Goal: Task Accomplishment & Management: Use online tool/utility

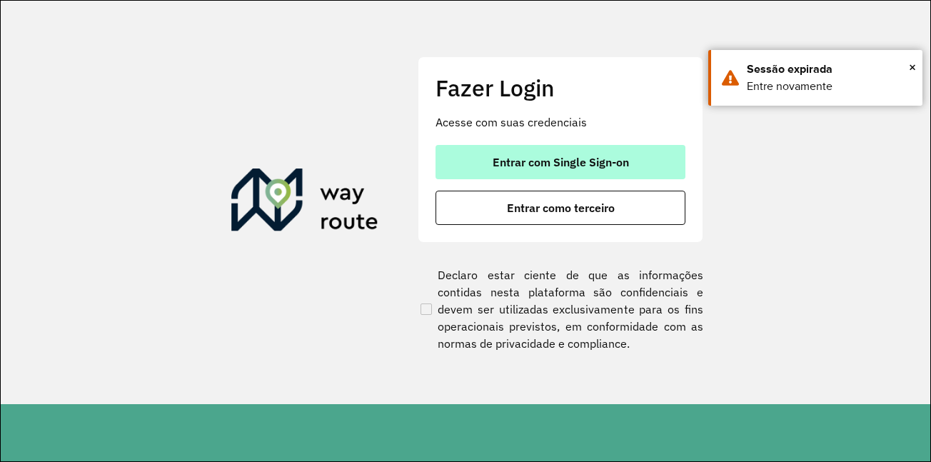
click at [588, 159] on span "Entrar com Single Sign-on" at bounding box center [561, 161] width 136 height 11
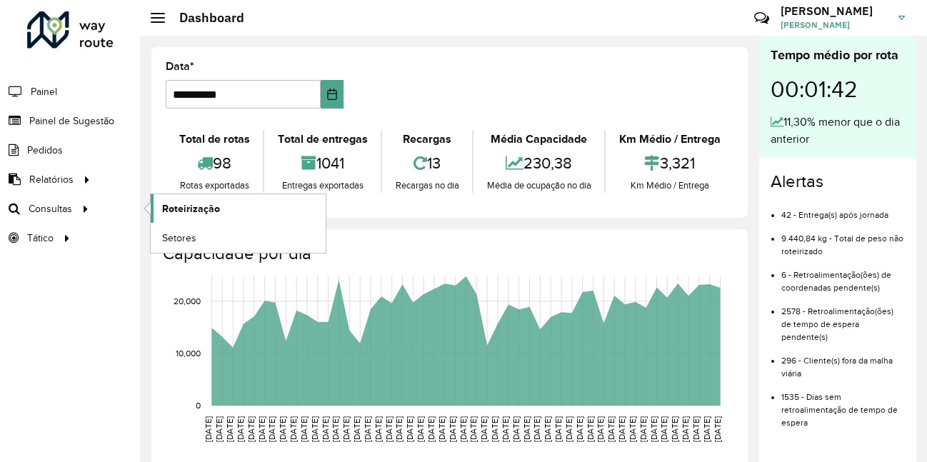
click at [191, 213] on span "Roteirização" at bounding box center [191, 208] width 58 height 15
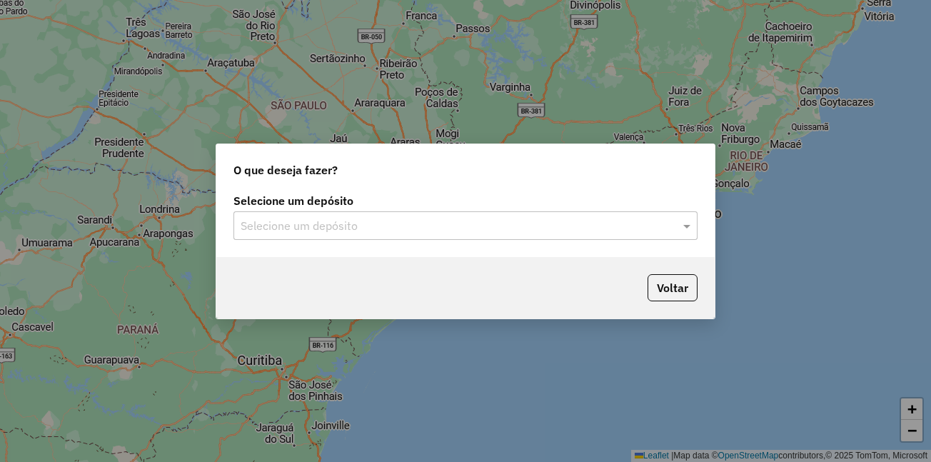
click at [314, 235] on div "Selecione um depósito" at bounding box center [465, 225] width 464 height 29
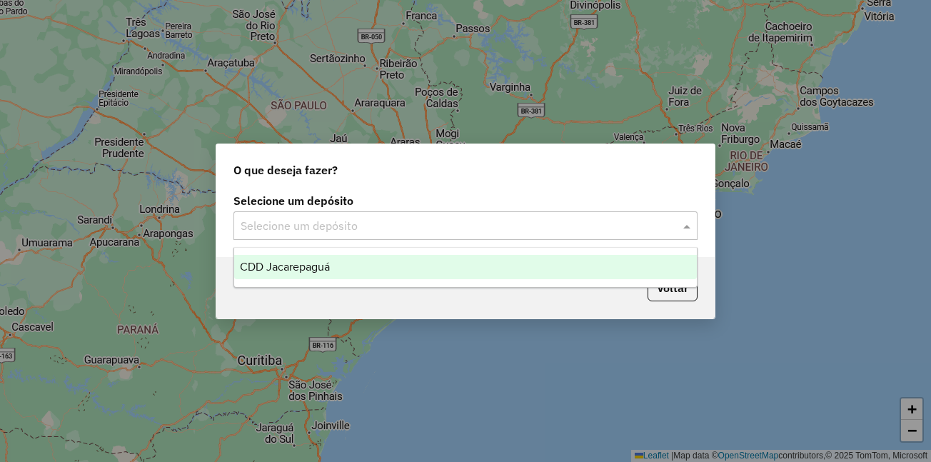
click at [308, 266] on span "CDD Jacarepaguá" at bounding box center [285, 267] width 90 height 12
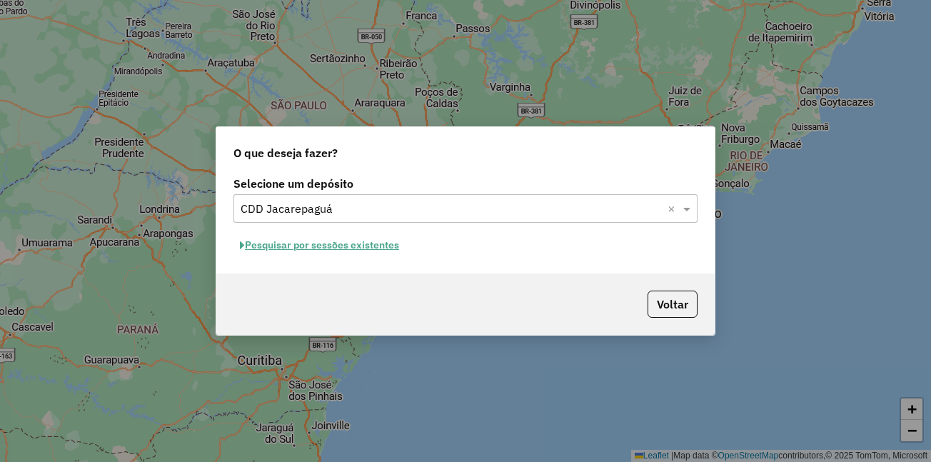
click at [325, 248] on button "Pesquisar por sessões existentes" at bounding box center [319, 245] width 172 height 22
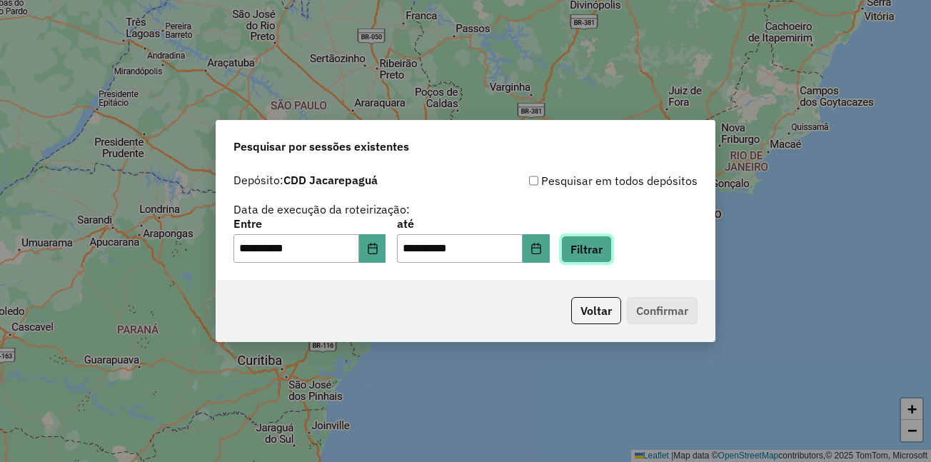
click at [612, 254] on button "Filtrar" at bounding box center [586, 249] width 51 height 27
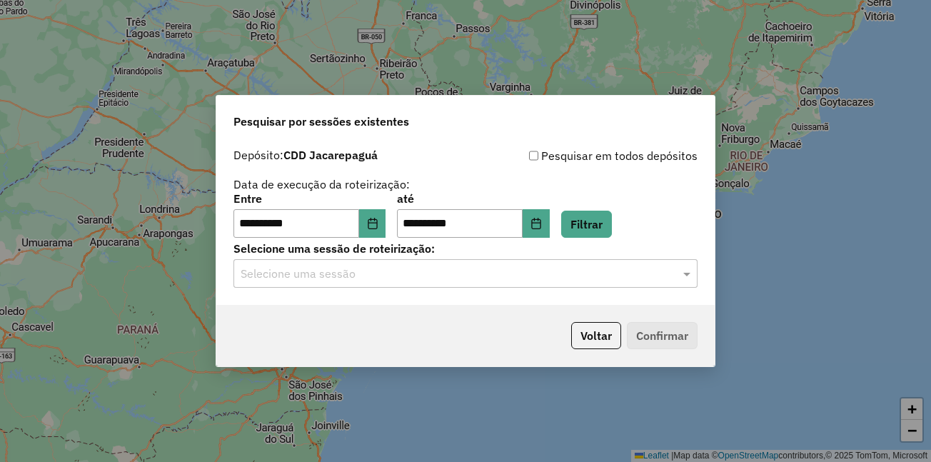
click at [375, 281] on input "text" at bounding box center [451, 274] width 421 height 17
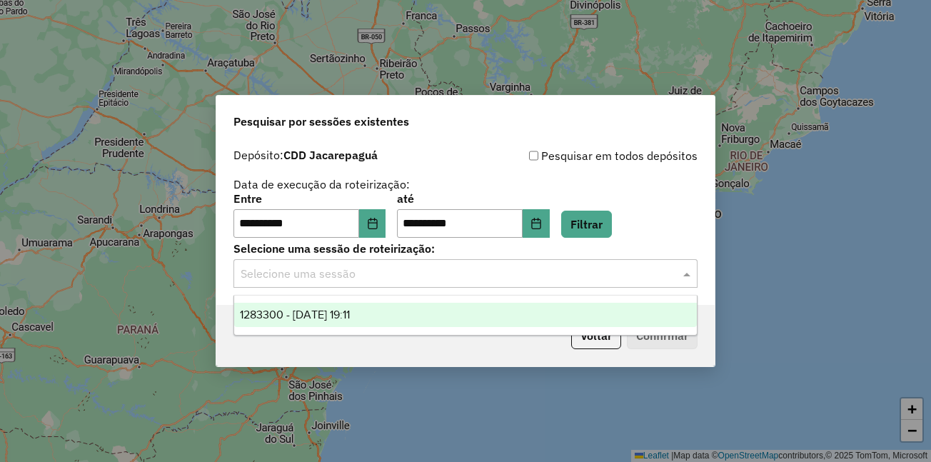
click at [350, 318] on span "1283300 - [DATE] 19:11" at bounding box center [295, 314] width 110 height 12
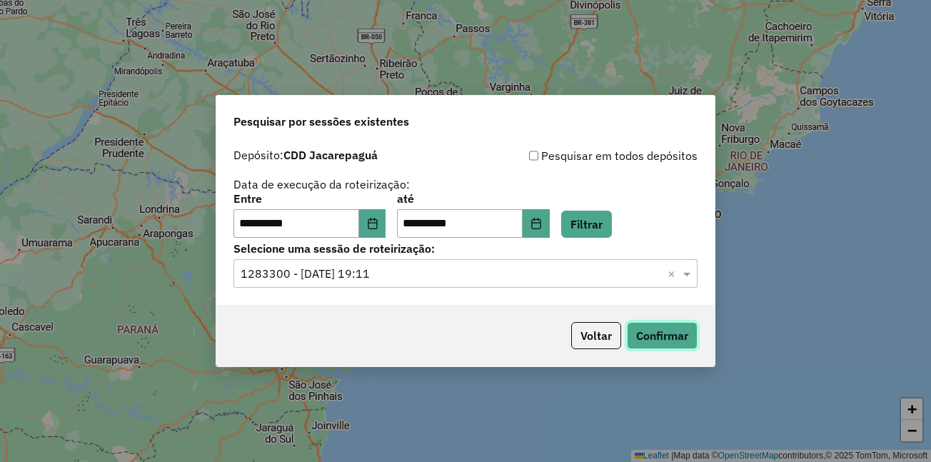
click at [647, 339] on button "Confirmar" at bounding box center [662, 335] width 71 height 27
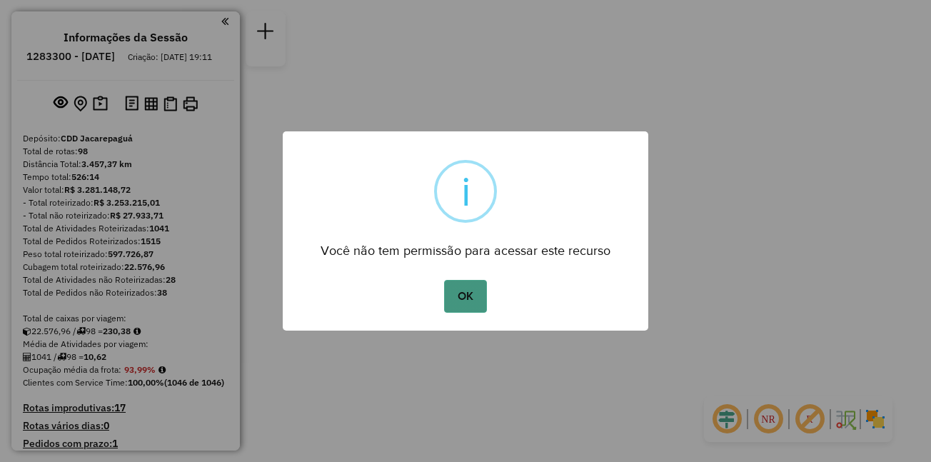
click at [480, 297] on button "OK" at bounding box center [465, 296] width 42 height 33
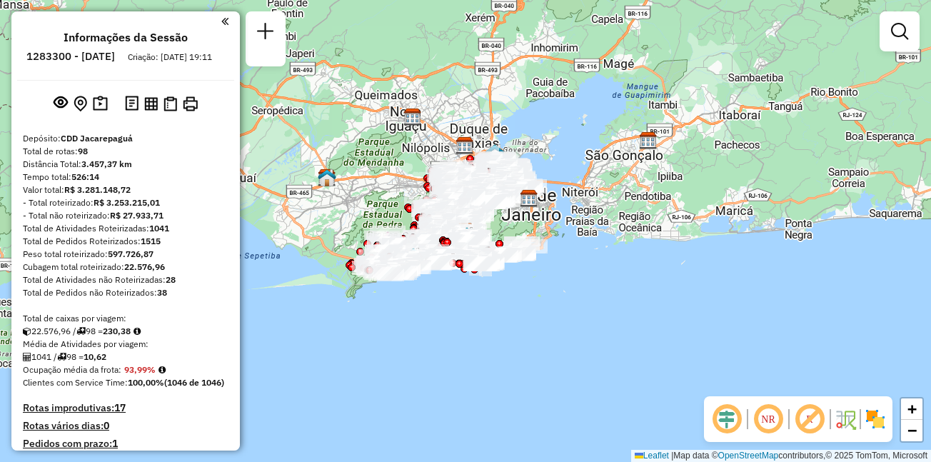
scroll to position [6332, 0]
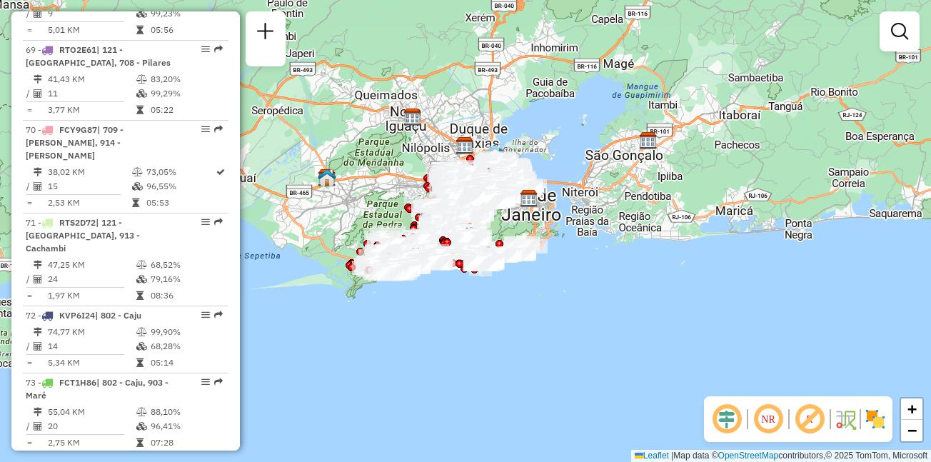
click at [120, 457] on span "| 903 - Maré, 904 - Maré, 905 - Bonsucesso" at bounding box center [99, 469] width 146 height 24
select select "**********"
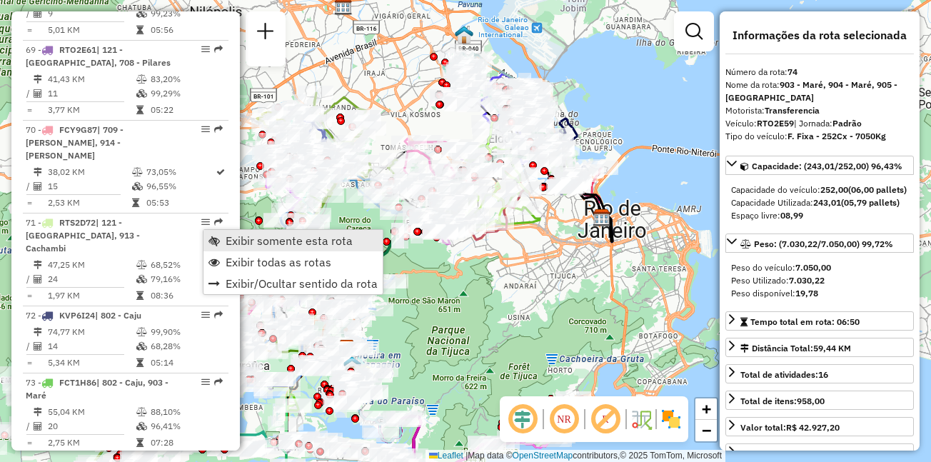
click at [253, 238] on span "Exibir somente esta rota" at bounding box center [289, 240] width 127 height 11
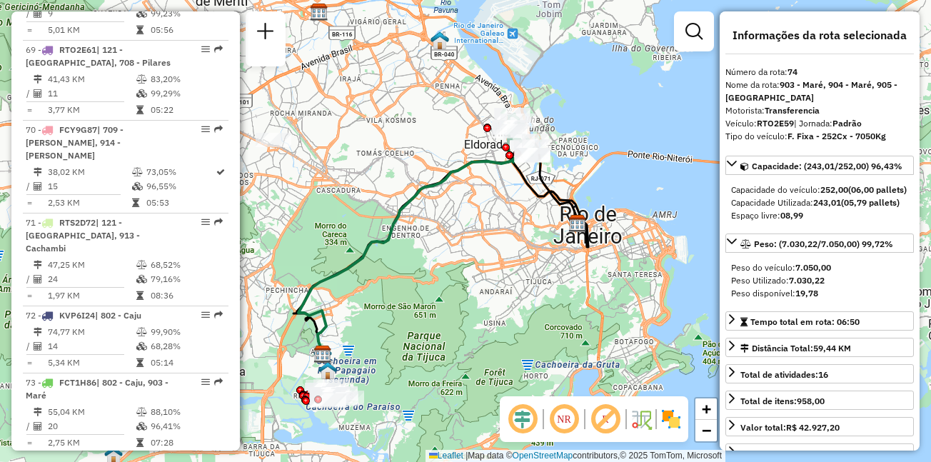
drag, startPoint x: 490, startPoint y: 142, endPoint x: 465, endPoint y: 148, distance: 25.8
click at [465, 148] on div "Janela de atendimento Grade de atendimento Capacidade Transportadoras Veículos …" at bounding box center [465, 231] width 931 height 462
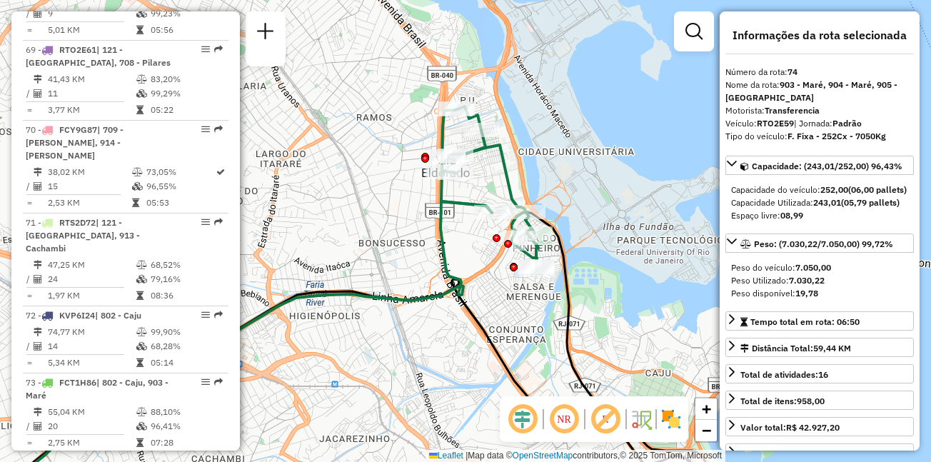
drag, startPoint x: 522, startPoint y: 116, endPoint x: 438, endPoint y: 209, distance: 124.8
click at [441, 209] on icon at bounding box center [489, 187] width 97 height 163
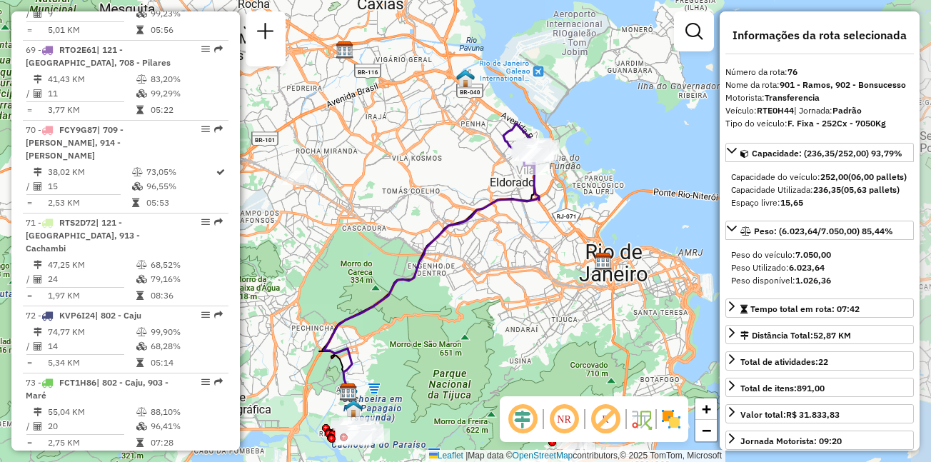
drag, startPoint x: 523, startPoint y: 145, endPoint x: 485, endPoint y: 175, distance: 48.3
click at [485, 175] on div "Janela de atendimento Grade de atendimento Capacidade Transportadoras Veículos …" at bounding box center [465, 231] width 931 height 462
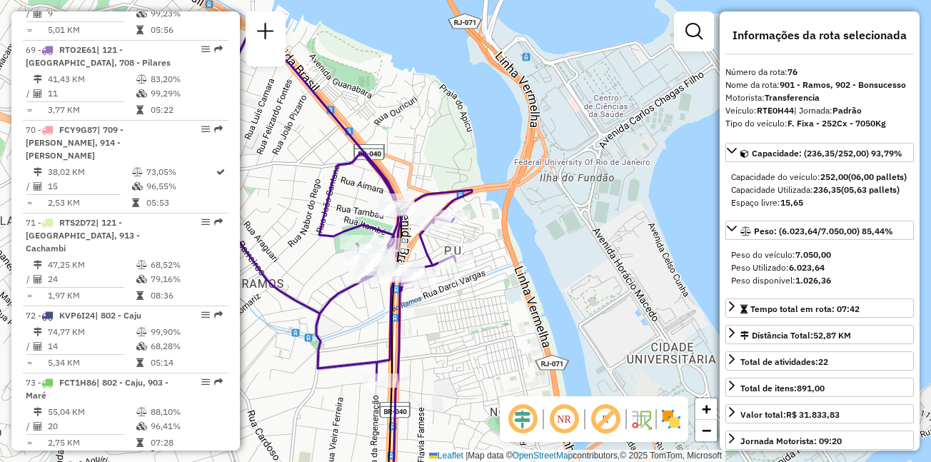
drag, startPoint x: 425, startPoint y: 313, endPoint x: 497, endPoint y: 295, distance: 74.4
click at [497, 295] on div "Janela de atendimento Grade de atendimento Capacidade Transportadoras Veículos …" at bounding box center [465, 231] width 931 height 462
click at [119, 457] on span "| 903 - Maré, 904 - Maré, 905 - Bonsucesso" at bounding box center [99, 469] width 146 height 24
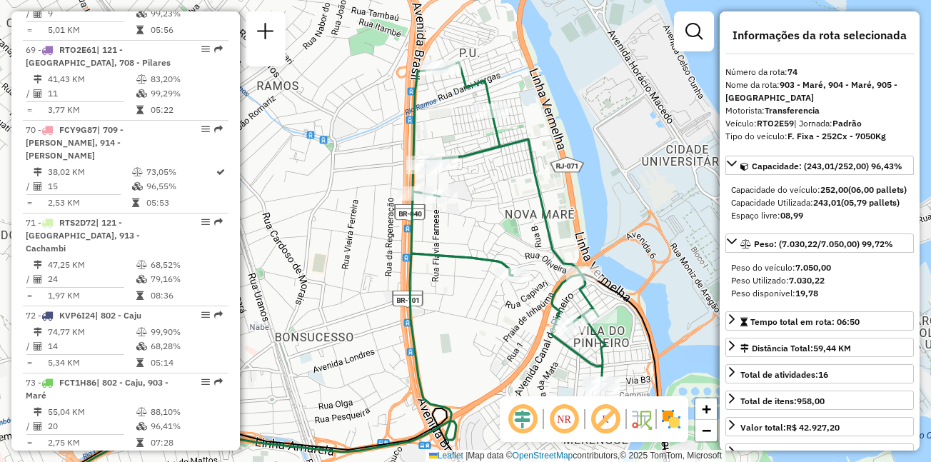
drag, startPoint x: 540, startPoint y: 87, endPoint x: 513, endPoint y: 195, distance: 111.3
click at [513, 195] on div "Janela de atendimento Grade de atendimento Capacidade Transportadoras Veículos …" at bounding box center [465, 231] width 931 height 462
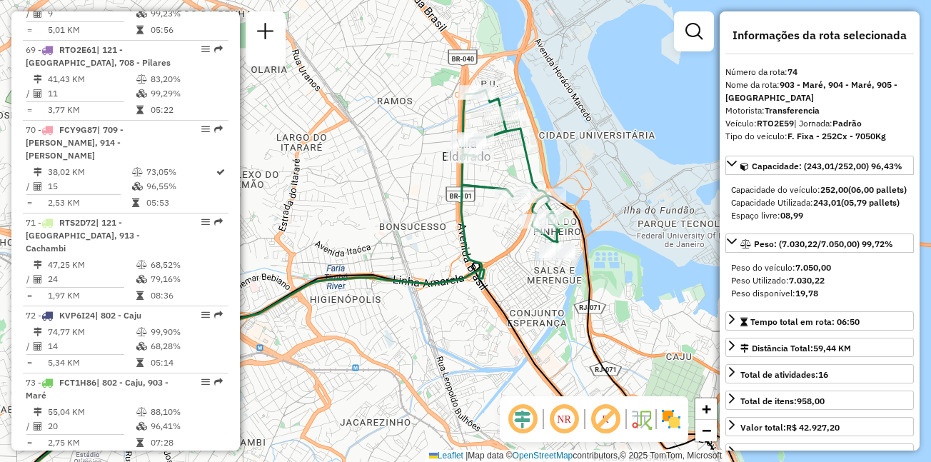
drag, startPoint x: 513, startPoint y: 195, endPoint x: 513, endPoint y: 156, distance: 38.5
click at [513, 156] on div "Janela de atendimento Grade de atendimento Capacidade Transportadoras Veículos …" at bounding box center [465, 231] width 931 height 462
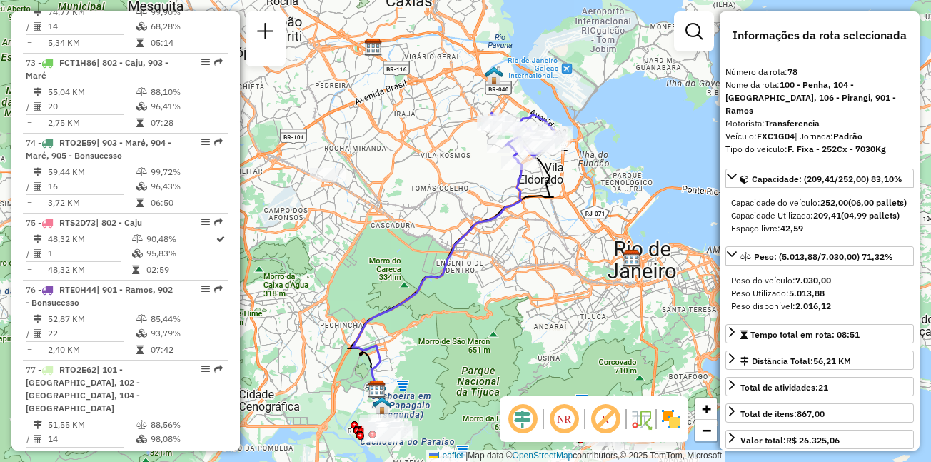
drag, startPoint x: 493, startPoint y: 156, endPoint x: 481, endPoint y: 199, distance: 45.2
click at [475, 198] on div "Janela de atendimento Grade de atendimento Capacidade Transportadoras Veículos …" at bounding box center [465, 231] width 931 height 462
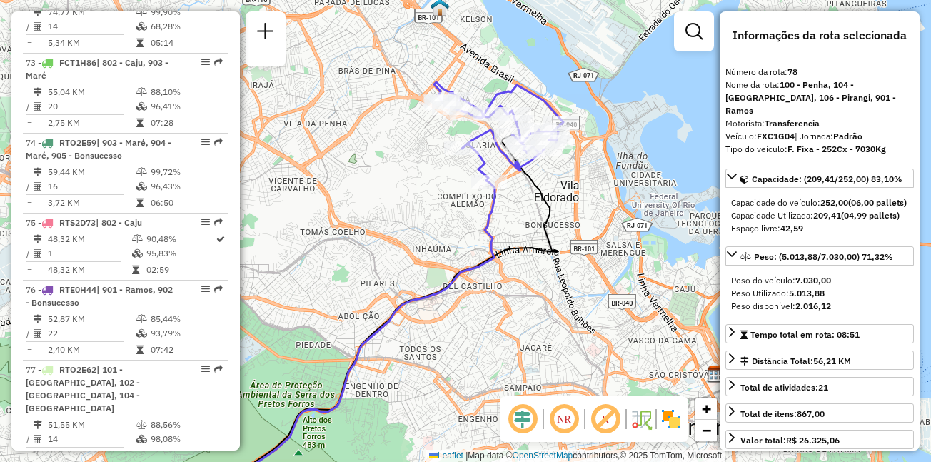
scroll to position [6252, 0]
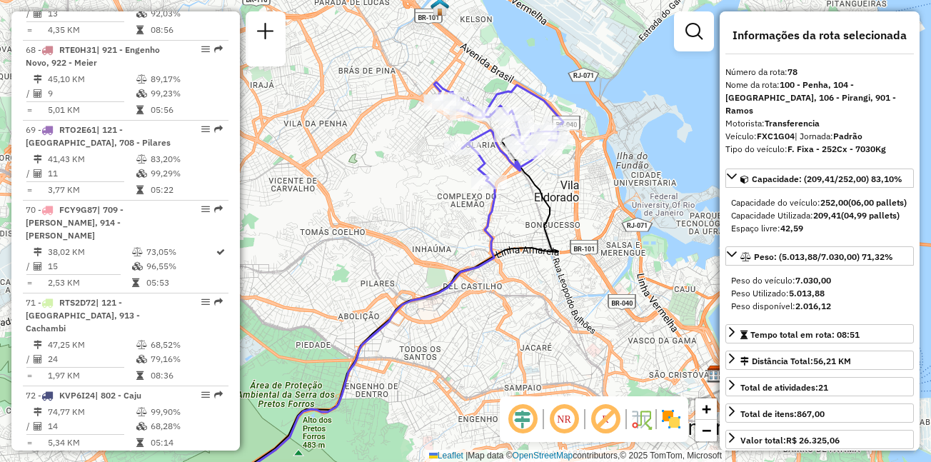
click at [115, 456] on div "73 - FCT1H86 | 802 - Caju, 903 - Maré" at bounding box center [101, 469] width 151 height 26
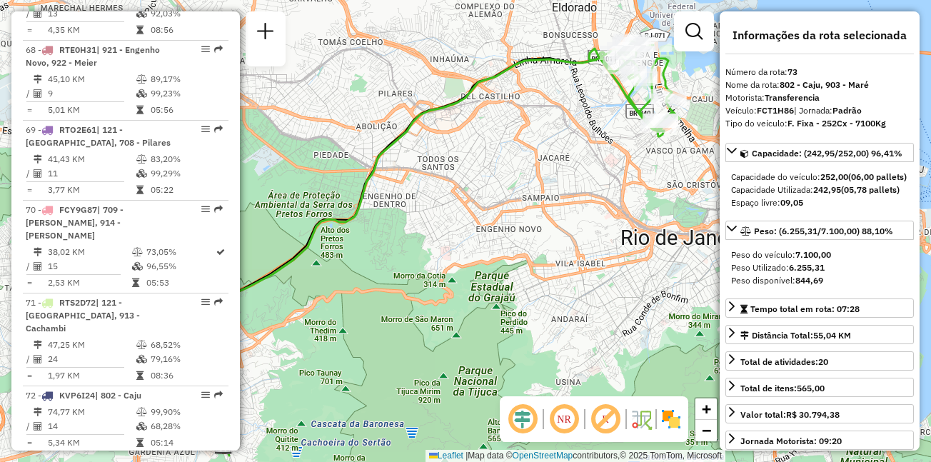
drag, startPoint x: 559, startPoint y: 113, endPoint x: 476, endPoint y: 148, distance: 89.9
click at [476, 148] on div "Janela de atendimento Grade de atendimento Capacidade Transportadoras Veículos …" at bounding box center [465, 231] width 931 height 462
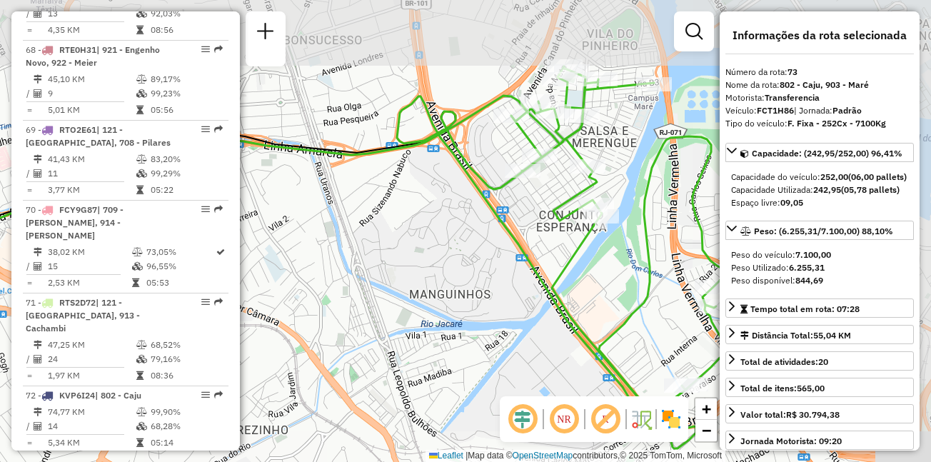
drag, startPoint x: 581, startPoint y: 98, endPoint x: 451, endPoint y: 186, distance: 157.2
click at [451, 186] on div "Janela de atendimento Grade de atendimento Capacidade Transportadoras Veículos …" at bounding box center [465, 231] width 931 height 462
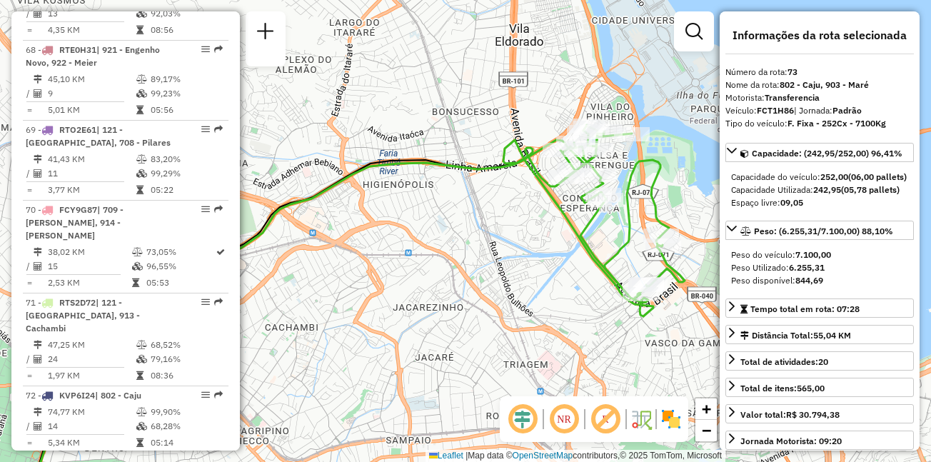
scroll to position [6479, 0]
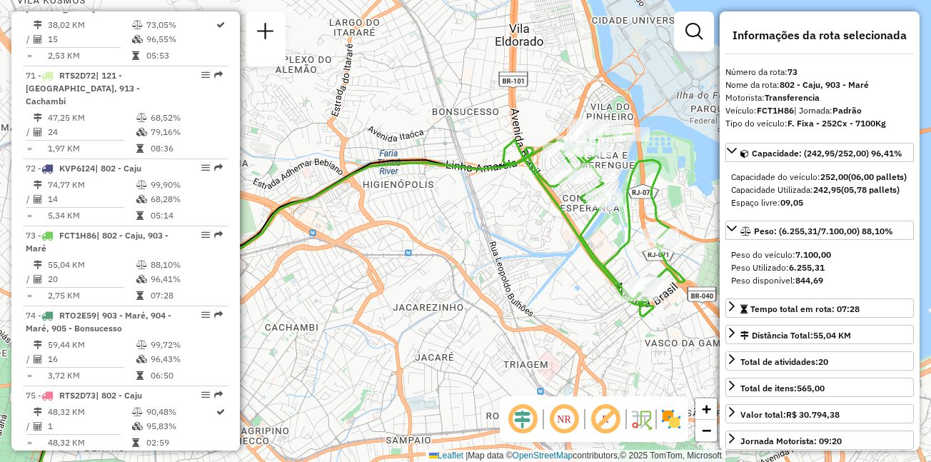
click at [109, 457] on span "| 901 - Ramos, 902 - Bonsucesso" at bounding box center [99, 469] width 147 height 24
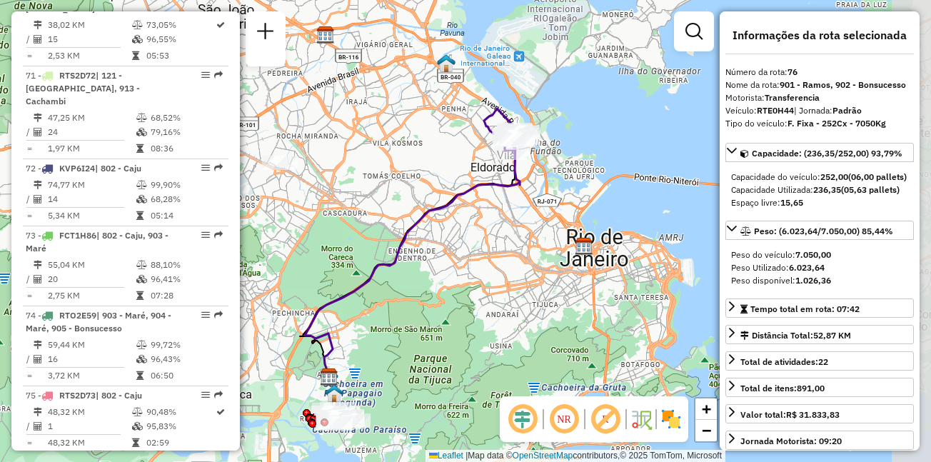
drag, startPoint x: 542, startPoint y: 159, endPoint x: 472, endPoint y: 181, distance: 73.4
click at [472, 181] on div "Janela de atendimento Grade de atendimento Capacidade Transportadoras Veículos …" at bounding box center [465, 231] width 931 height 462
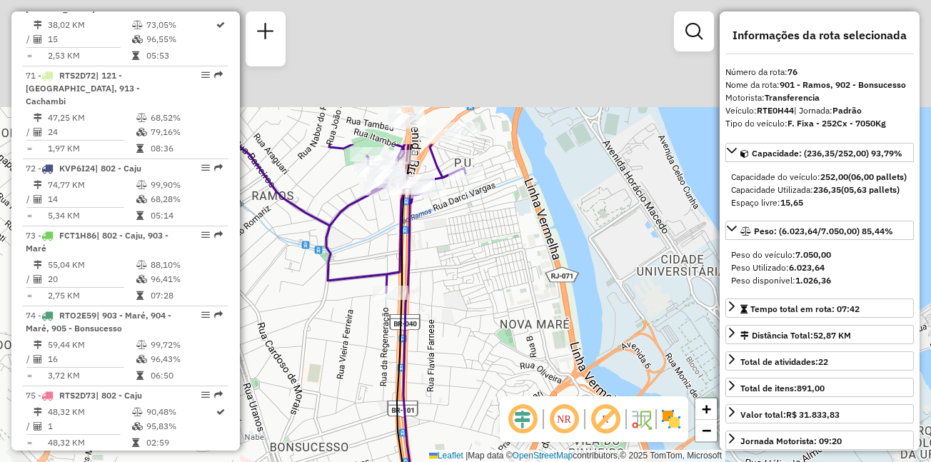
drag, startPoint x: 504, startPoint y: 69, endPoint x: 500, endPoint y: 276, distance: 207.1
click at [500, 276] on div "Janela de atendimento Grade de atendimento Capacidade Transportadoras Veículos …" at bounding box center [465, 231] width 931 height 462
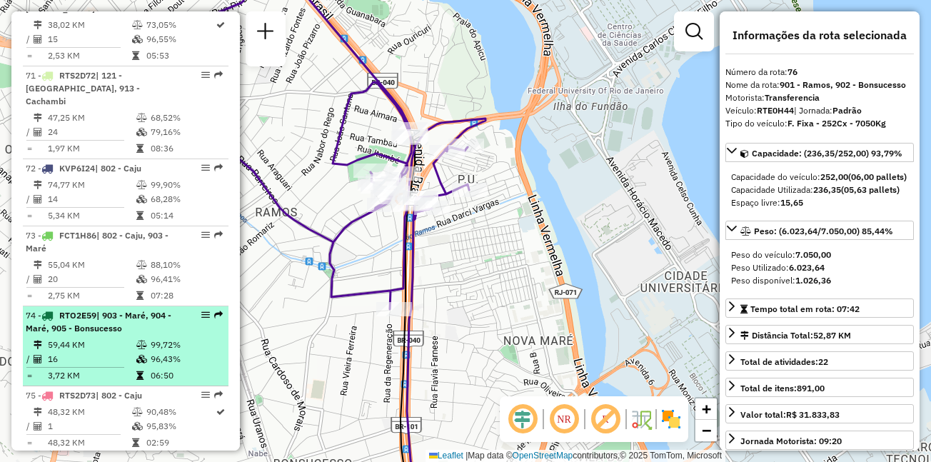
click at [120, 352] on td "16" at bounding box center [91, 359] width 89 height 14
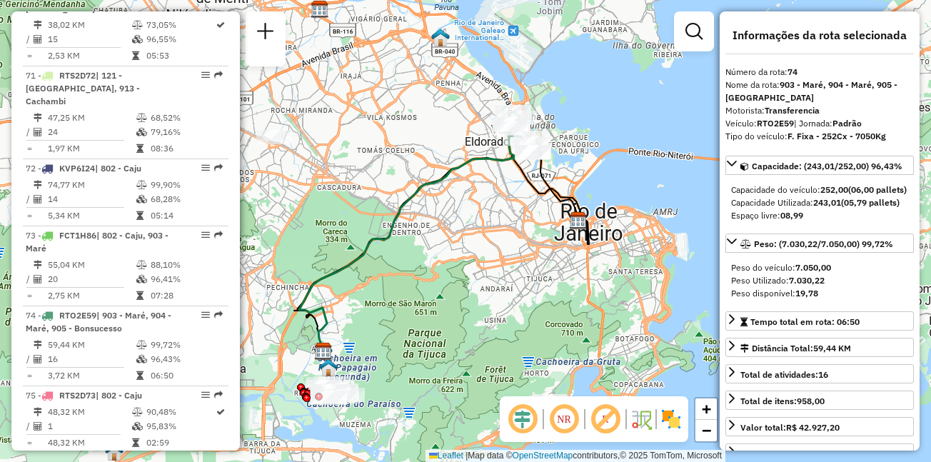
drag, startPoint x: 509, startPoint y: 141, endPoint x: 474, endPoint y: 150, distance: 36.0
click at [474, 150] on div "Janela de atendimento Grade de atendimento Capacidade Transportadoras Veículos …" at bounding box center [465, 231] width 931 height 462
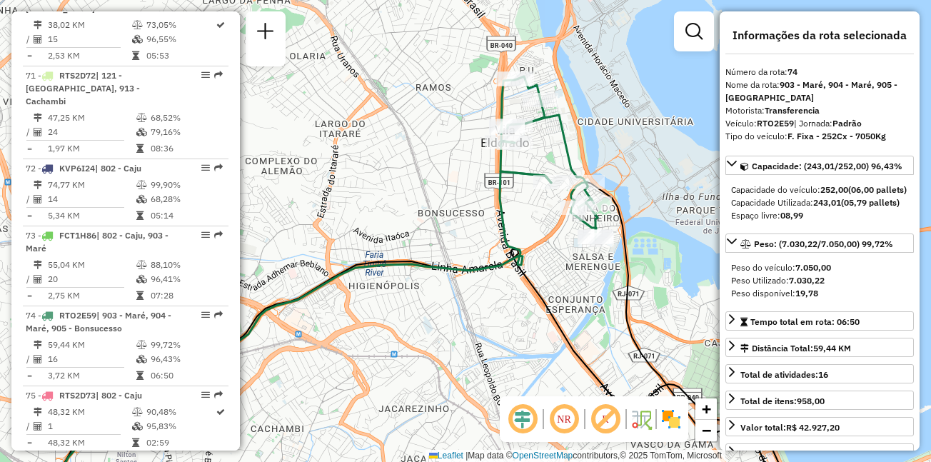
drag, startPoint x: 518, startPoint y: 136, endPoint x: 447, endPoint y: 194, distance: 91.8
click at [447, 194] on div "Janela de atendimento Grade de atendimento Capacidade Transportadoras Veículos …" at bounding box center [465, 231] width 931 height 462
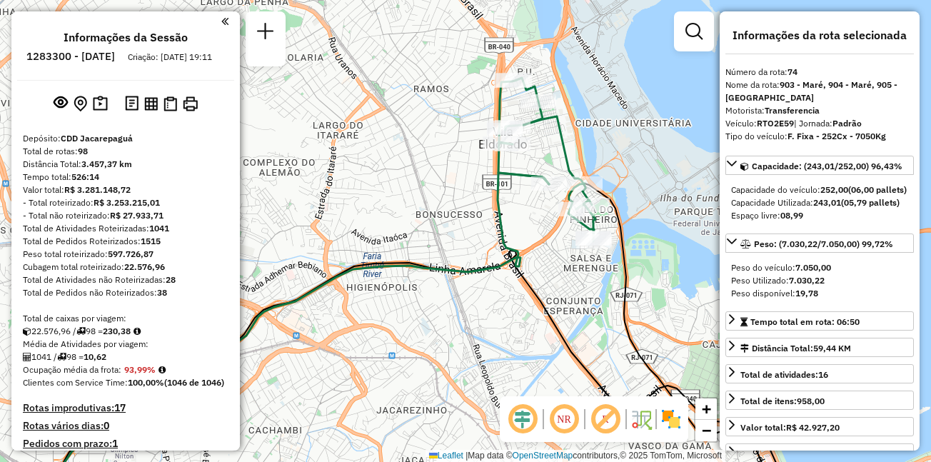
scroll to position [6105, 0]
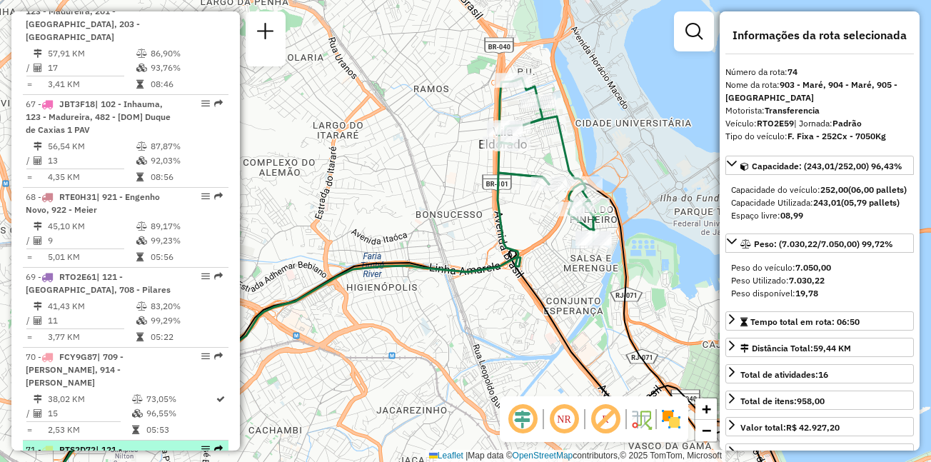
click at [143, 443] on div "71 - RTS2D72 | 121 - Todos Santos, 913 - Cachambi" at bounding box center [101, 462] width 151 height 39
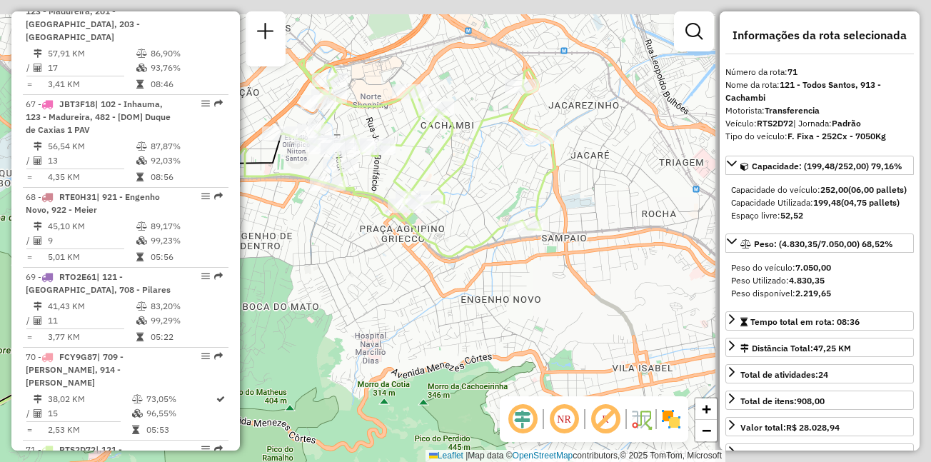
drag, startPoint x: 551, startPoint y: 71, endPoint x: 266, endPoint y: 168, distance: 300.9
click at [266, 168] on icon at bounding box center [78, 376] width 498 height 456
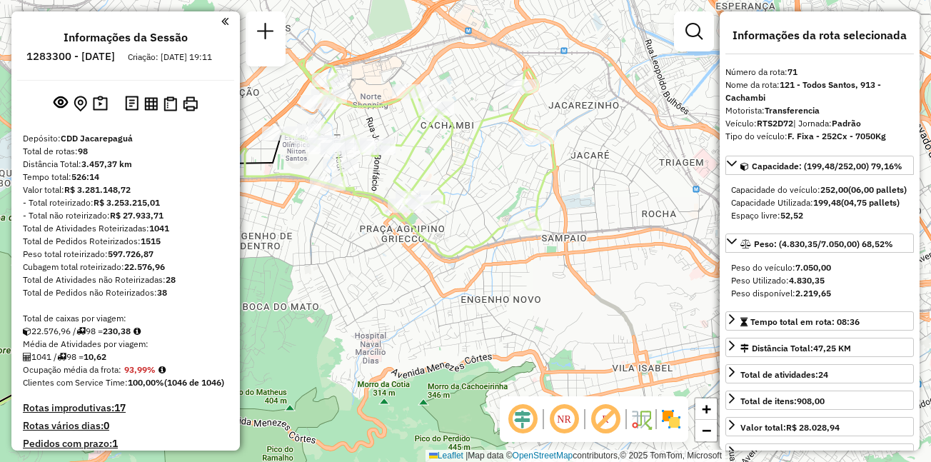
scroll to position [6559, 0]
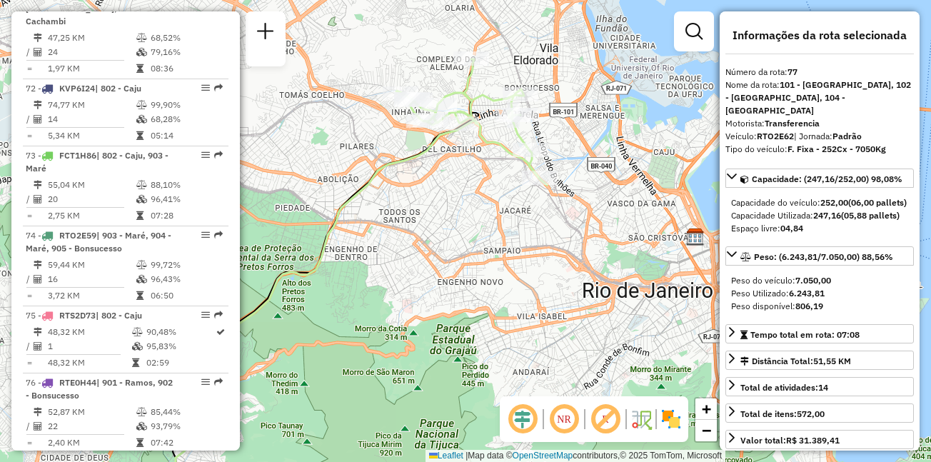
drag, startPoint x: 553, startPoint y: 93, endPoint x: 418, endPoint y: 165, distance: 153.6
click at [395, 162] on icon at bounding box center [305, 303] width 338 height 409
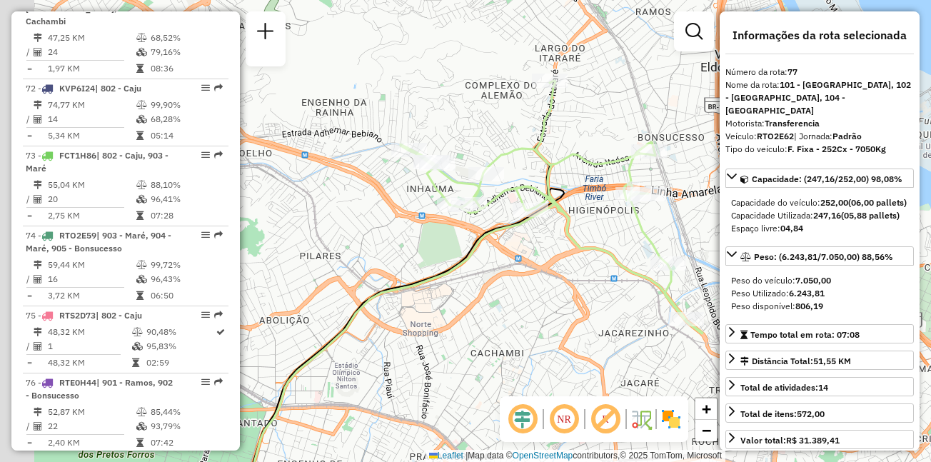
drag, startPoint x: 395, startPoint y: 148, endPoint x: 610, endPoint y: 236, distance: 232.1
click at [610, 236] on div "Janela de atendimento Grade de atendimento Capacidade Transportadoras Veículos …" at bounding box center [465, 231] width 931 height 462
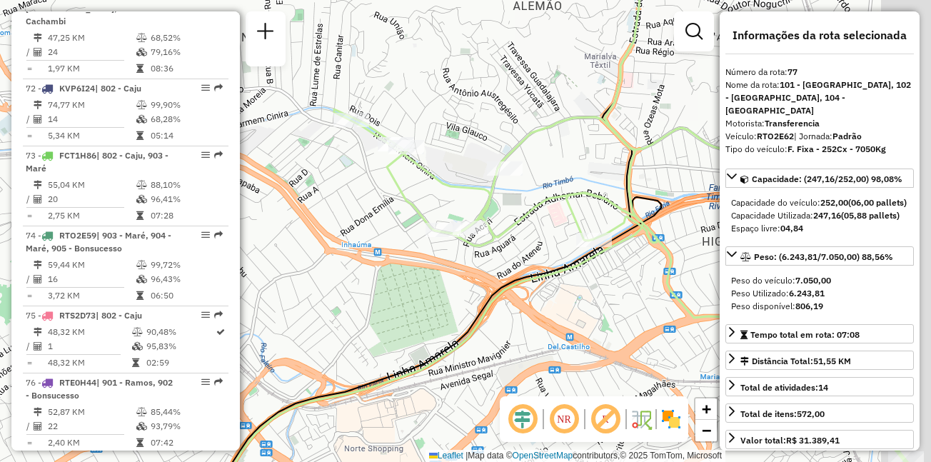
drag, startPoint x: 430, startPoint y: 210, endPoint x: 365, endPoint y: 183, distance: 69.5
click at [365, 183] on div "Janela de atendimento Grade de atendimento Capacidade Transportadoras Veículos …" at bounding box center [465, 231] width 931 height 462
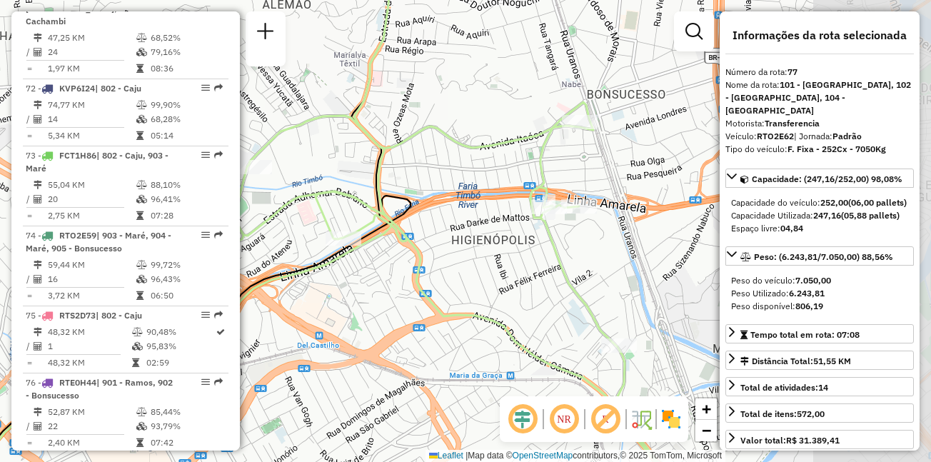
drag, startPoint x: 550, startPoint y: 230, endPoint x: 301, endPoint y: 228, distance: 249.1
click at [301, 228] on div "Janela de atendimento Grade de atendimento Capacidade Transportadoras Veículos …" at bounding box center [465, 231] width 931 height 462
